Goal: Answer question/provide support

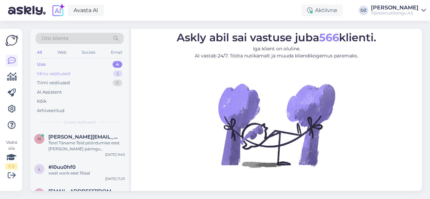
click at [62, 75] on div "Minu vestlused" at bounding box center [53, 74] width 33 height 7
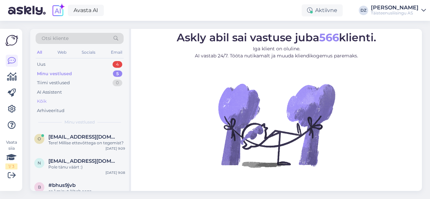
click at [56, 102] on div "Kõik" at bounding box center [80, 101] width 88 height 9
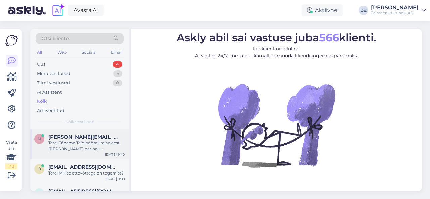
click at [60, 135] on span "[PERSON_NAME][EMAIL_ADDRESS][PERSON_NAME][DOMAIN_NAME]" at bounding box center [83, 137] width 70 height 6
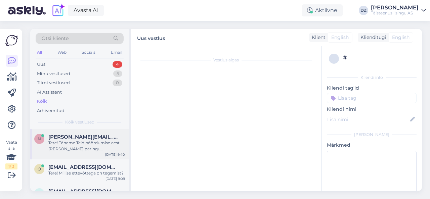
scroll to position [116, 0]
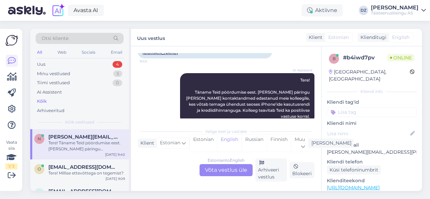
click at [222, 171] on div "Estonian to English Võta vestlus üle" at bounding box center [226, 170] width 53 height 12
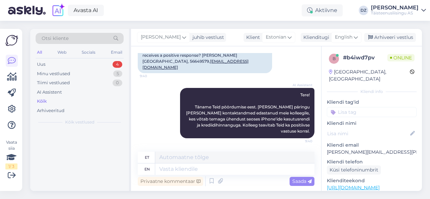
scroll to position [89, 0]
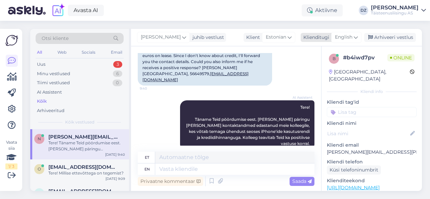
click at [352, 36] on span "English" at bounding box center [343, 37] width 17 height 7
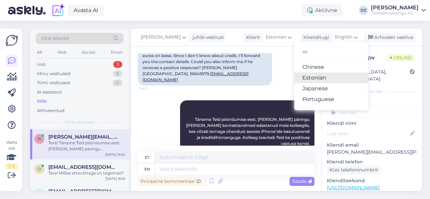
type input "es"
click at [336, 77] on link "Estonian" at bounding box center [332, 78] width 74 height 11
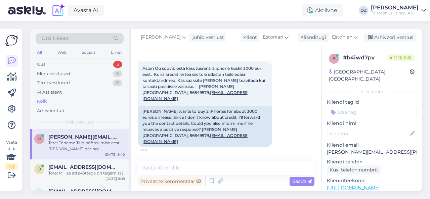
scroll to position [25, 0]
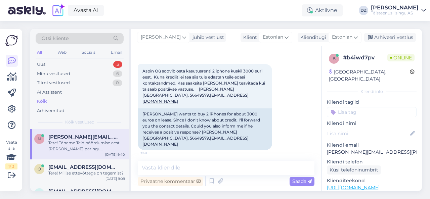
click at [315, 82] on div "Vestlus algas [DATE] Aspin Oü soovib osta kasutusrenti 2 iphone kuskil 3000 eur…" at bounding box center [229, 104] width 183 height 102
